Goal: Task Accomplishment & Management: Manage account settings

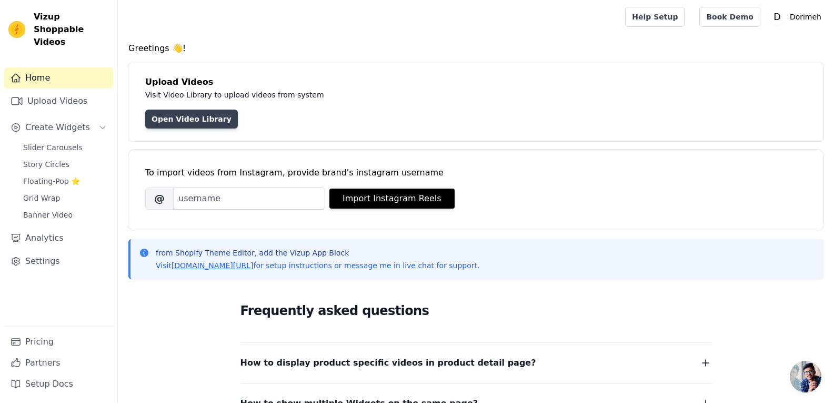
click at [180, 122] on link "Open Video Library" at bounding box center [191, 119] width 93 height 19
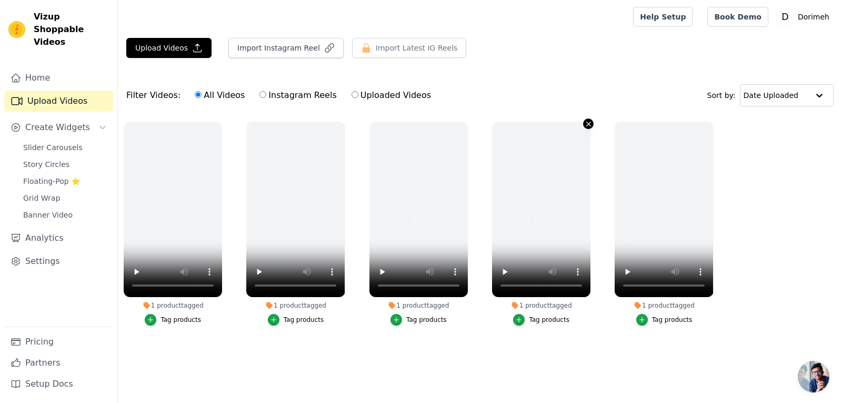
click at [590, 125] on icon "button" at bounding box center [589, 124] width 4 height 4
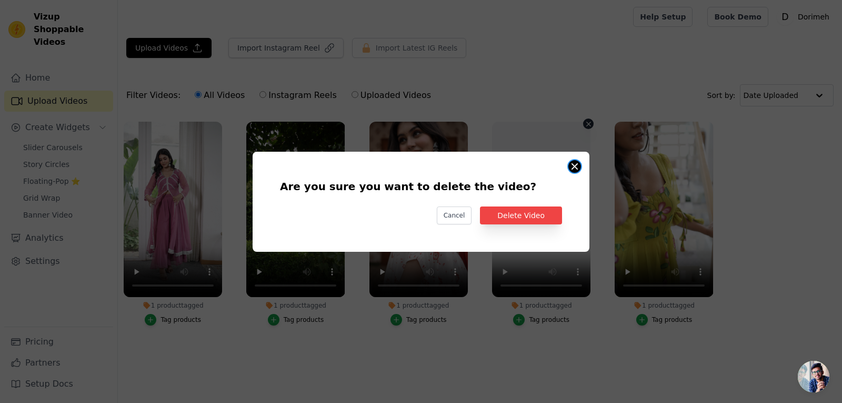
click at [575, 167] on button "Are you sure you want to delete the video? Cancel Delete Video 1 product tagged…" at bounding box center [575, 166] width 13 height 13
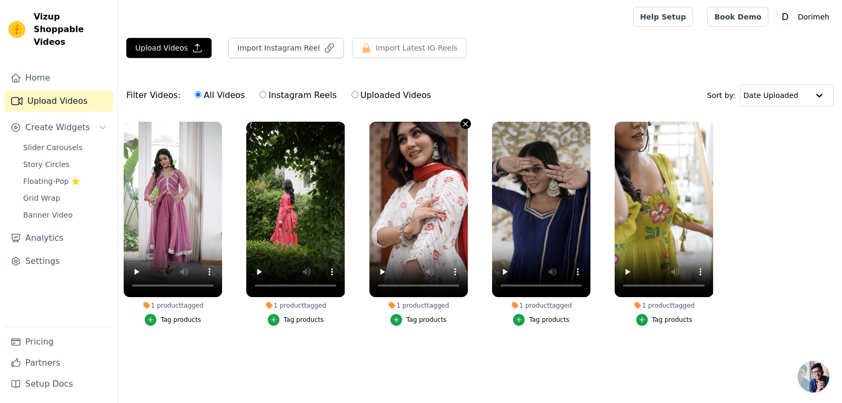
click at [467, 124] on icon "button" at bounding box center [466, 124] width 8 height 8
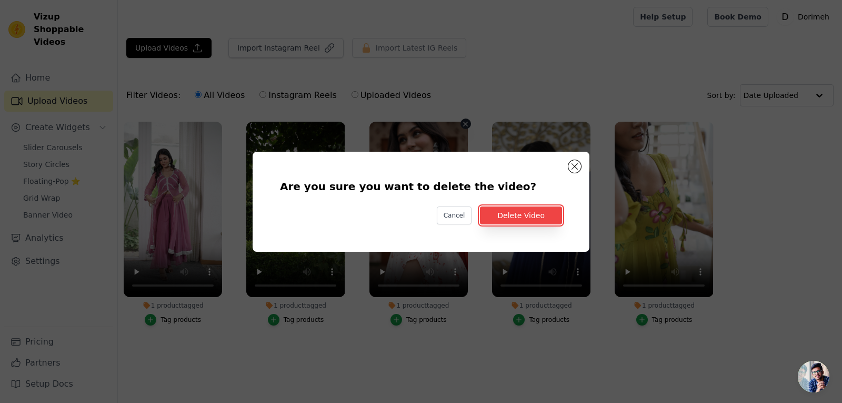
drag, startPoint x: 503, startPoint y: 213, endPoint x: 374, endPoint y: 165, distance: 137.4
click at [499, 212] on button "Delete Video" at bounding box center [521, 215] width 82 height 18
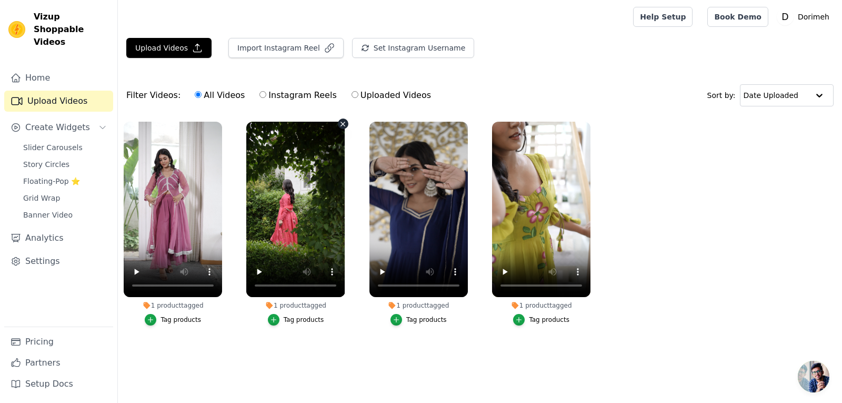
click at [343, 125] on icon "button" at bounding box center [343, 124] width 8 height 8
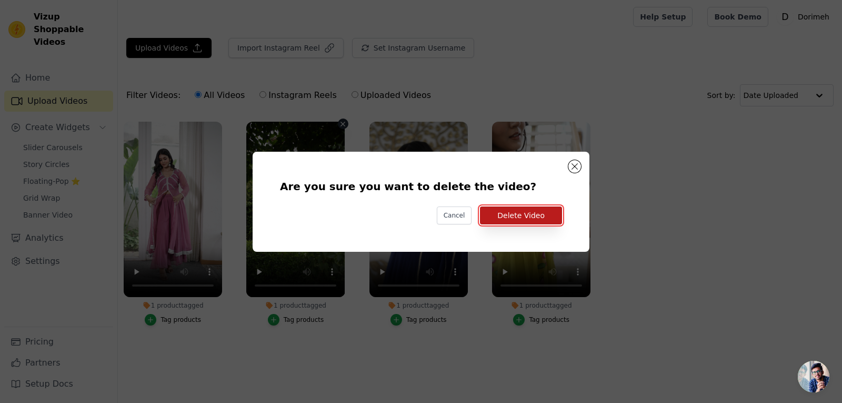
drag, startPoint x: 522, startPoint y: 215, endPoint x: 508, endPoint y: 215, distance: 13.7
click at [521, 215] on button "Delete Video" at bounding box center [521, 215] width 82 height 18
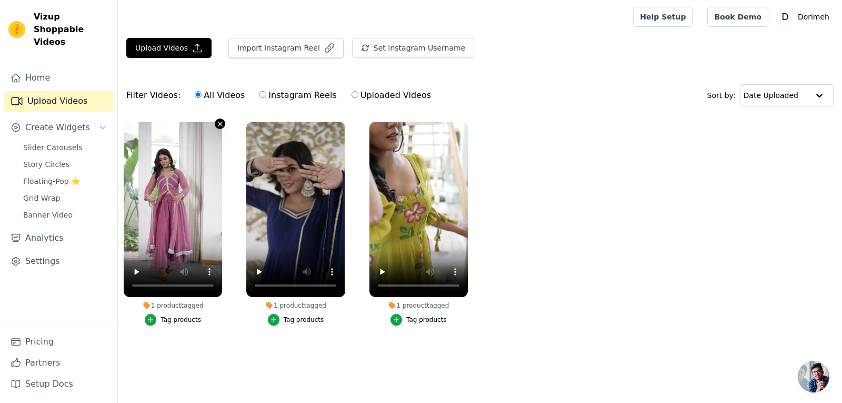
click at [220, 123] on icon "button" at bounding box center [220, 124] width 4 height 4
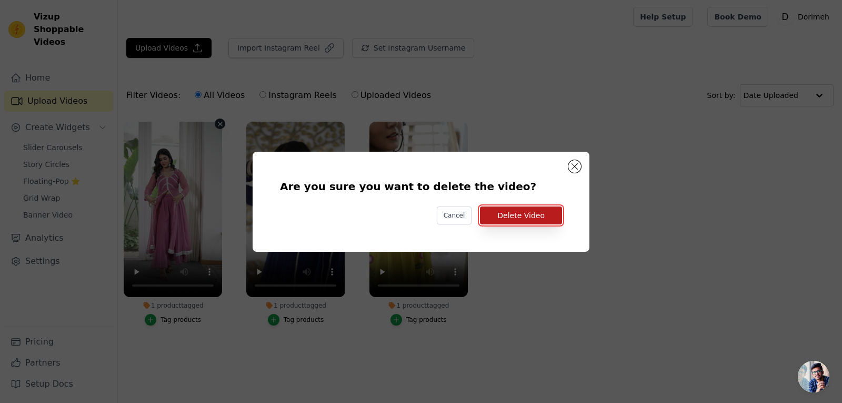
click at [511, 213] on button "Delete Video" at bounding box center [521, 215] width 82 height 18
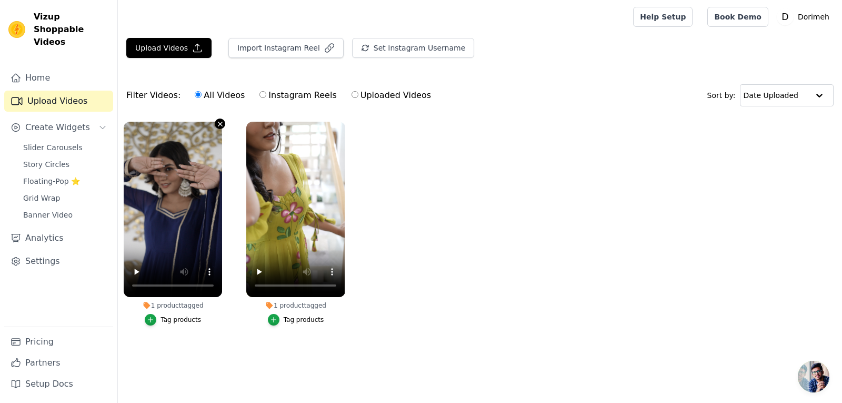
click at [219, 125] on icon "button" at bounding box center [220, 124] width 4 height 4
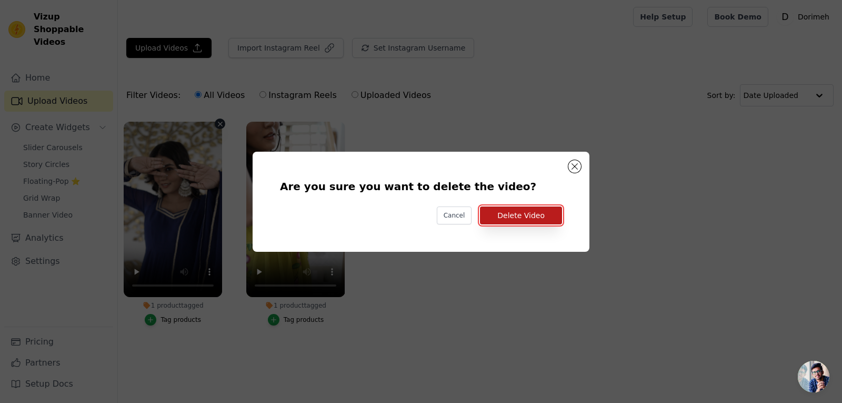
click at [503, 217] on button "Delete Video" at bounding box center [521, 215] width 82 height 18
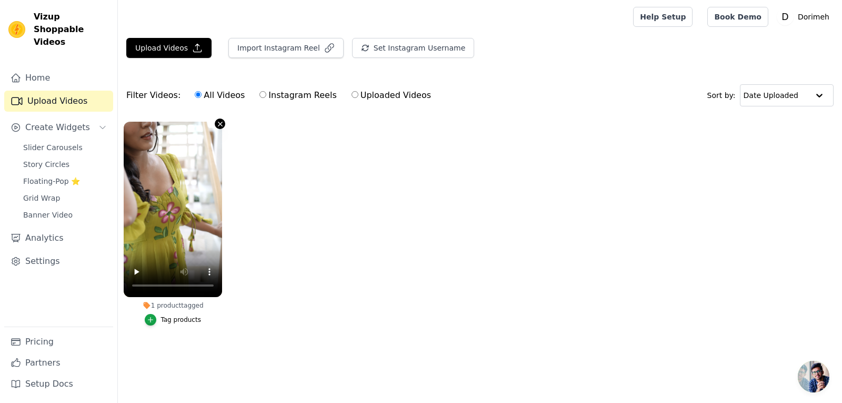
click at [223, 123] on icon "button" at bounding box center [220, 124] width 8 height 8
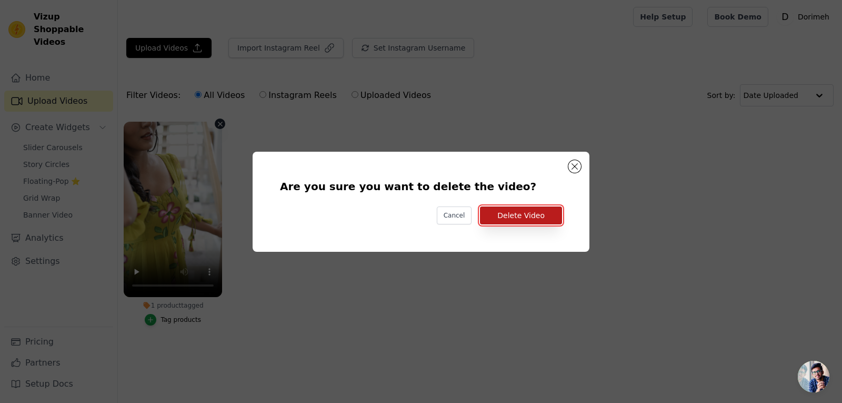
click at [524, 216] on button "Delete Video" at bounding box center [521, 215] width 82 height 18
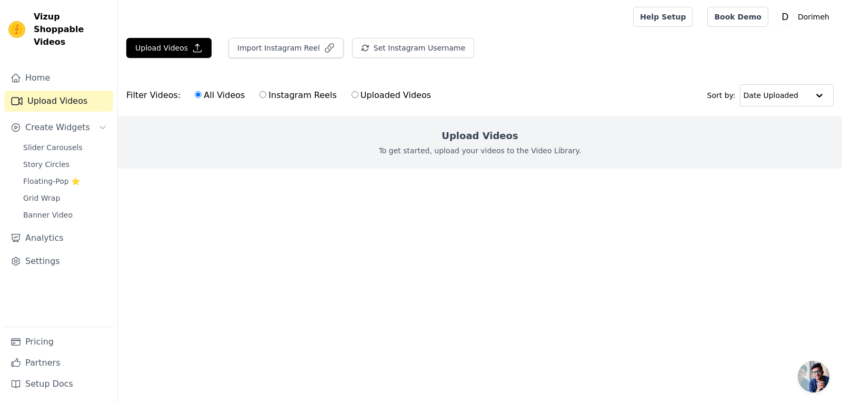
click at [372, 97] on label "Uploaded Videos" at bounding box center [391, 95] width 81 height 14
click at [359, 97] on input "Uploaded Videos" at bounding box center [355, 94] width 7 height 7
radio input "true"
click at [226, 101] on label "All Videos" at bounding box center [219, 95] width 51 height 14
click at [202, 98] on input "All Videos" at bounding box center [198, 94] width 7 height 7
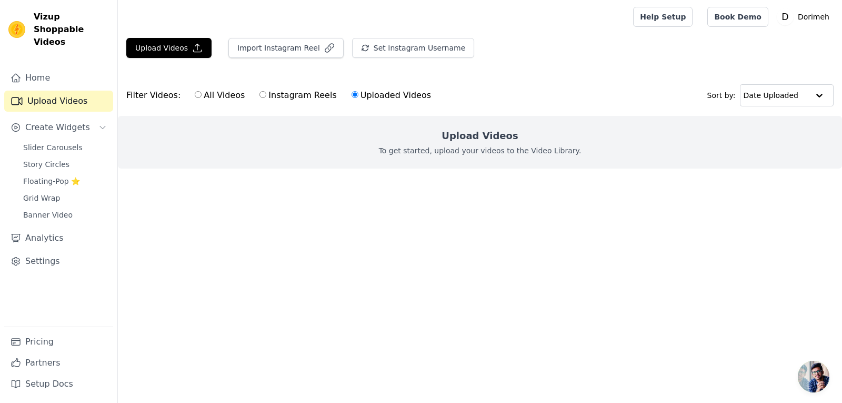
radio input "true"
click at [176, 54] on button "Upload Videos" at bounding box center [168, 48] width 85 height 20
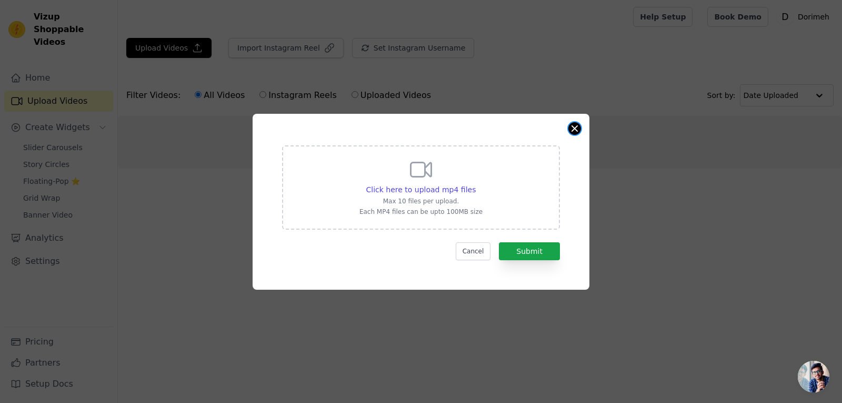
click at [575, 131] on button "Close modal" at bounding box center [575, 128] width 13 height 13
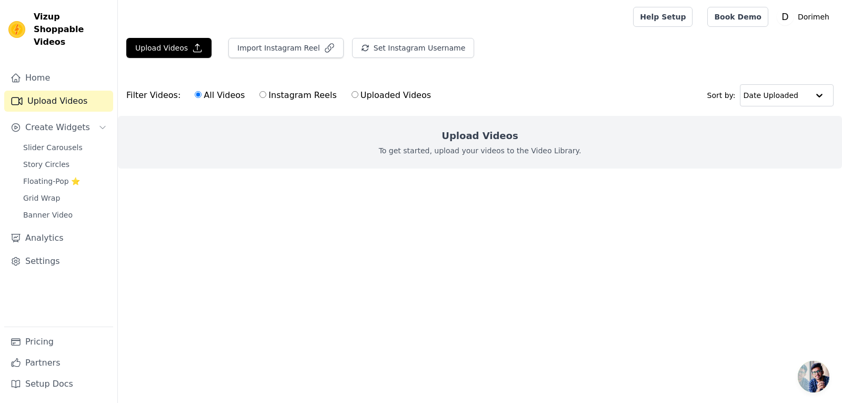
drag, startPoint x: 679, startPoint y: 303, endPoint x: 402, endPoint y: 126, distance: 328.9
click at [679, 0] on html "Vizup Shoppable Videos Home Upload Videos Create Widgets Slider Carousels Story…" at bounding box center [421, 0] width 842 height 0
click at [196, 51] on icon "button" at bounding box center [197, 48] width 11 height 11
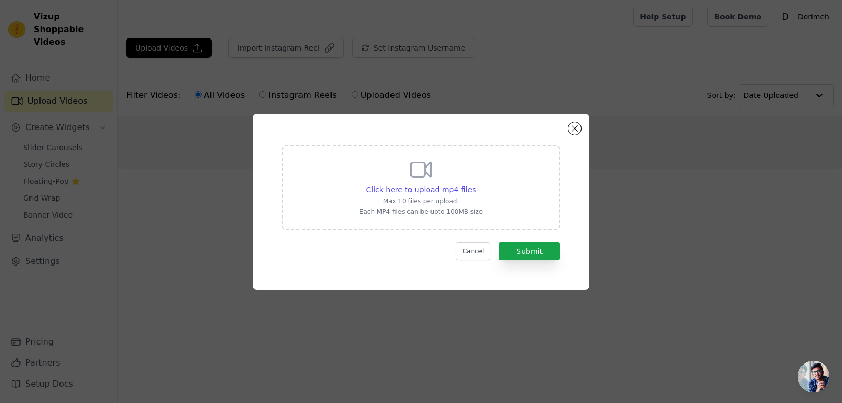
click at [415, 183] on div "Click here to upload mp4 files Max 10 files per upload. Each MP4 files can be u…" at bounding box center [421, 186] width 123 height 59
click at [475, 184] on input "Click here to upload mp4 files Max 10 files per upload. Each MP4 files can be u…" at bounding box center [475, 184] width 1 height 1
type input "C:\fakepath\Reel 11.mp4"
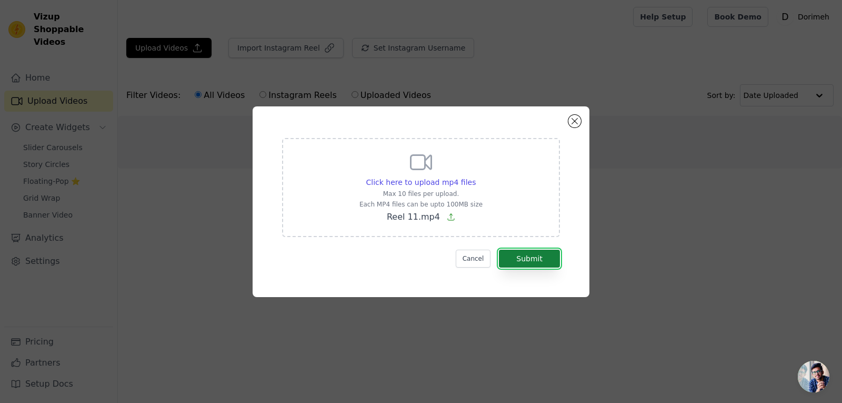
click at [545, 265] on button "Submit" at bounding box center [529, 259] width 61 height 18
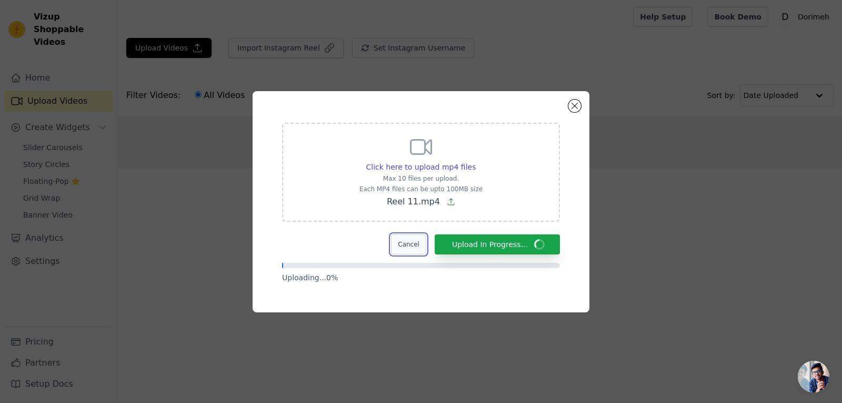
click at [422, 247] on button "Cancel" at bounding box center [408, 244] width 35 height 20
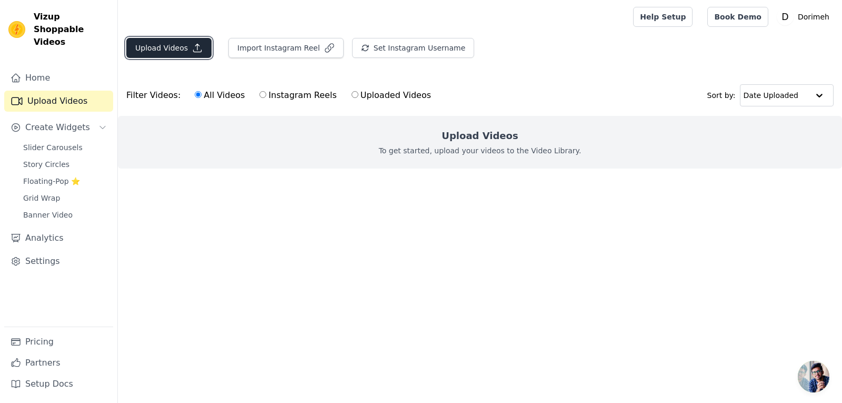
click at [185, 54] on button "Upload Videos" at bounding box center [168, 48] width 85 height 20
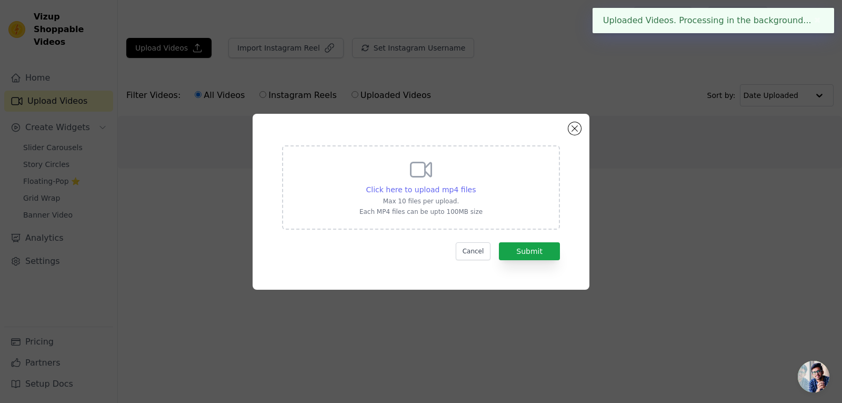
click at [434, 190] on span "Click here to upload mp4 files" at bounding box center [421, 189] width 110 height 8
click at [475, 184] on input "Click here to upload mp4 files Max 10 files per upload. Each MP4 files can be u…" at bounding box center [475, 184] width 1 height 1
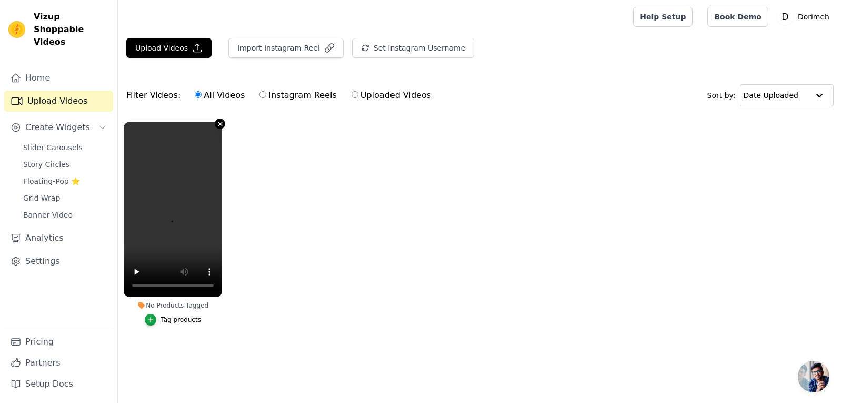
click at [220, 124] on icon "button" at bounding box center [220, 124] width 4 height 4
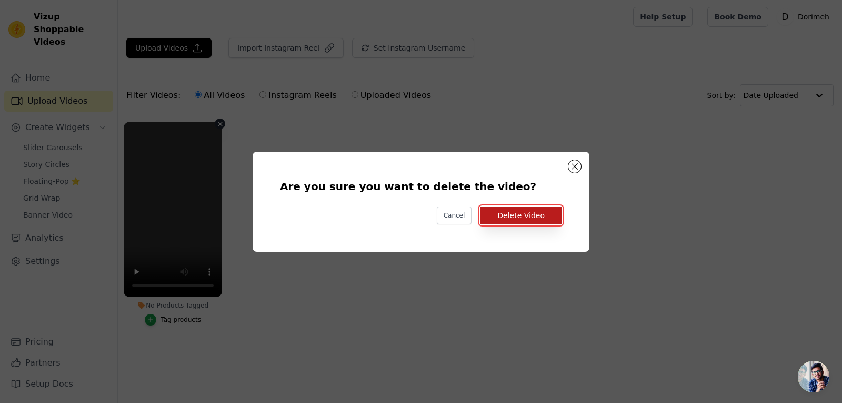
click at [534, 223] on button "Delete Video" at bounding box center [521, 215] width 82 height 18
